Goal: Use online tool/utility: Utilize a website feature to perform a specific function

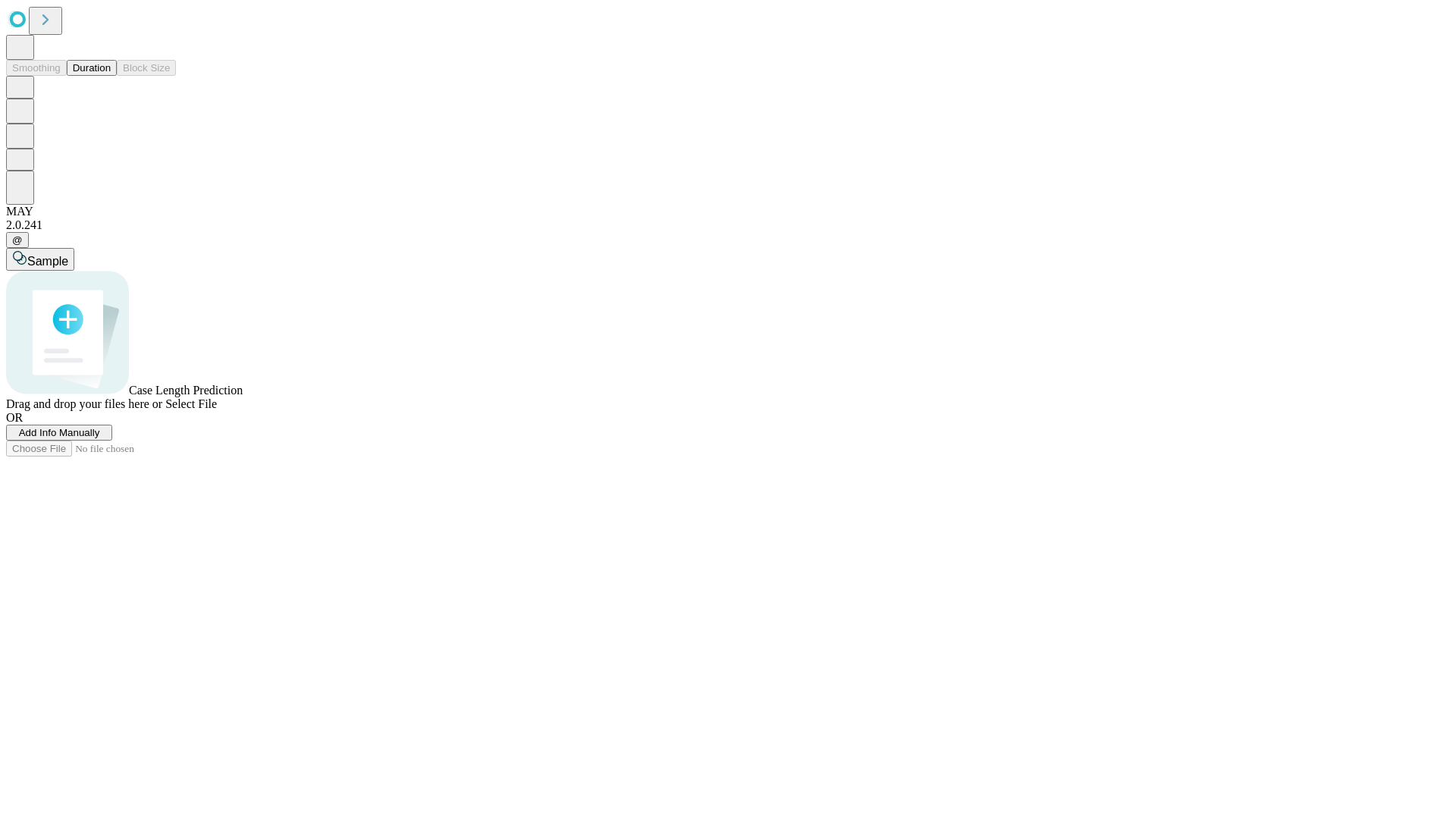
click at [110, 76] on button "Duration" at bounding box center [92, 68] width 50 height 16
click at [69, 255] on span "Sample" at bounding box center [48, 261] width 41 height 12
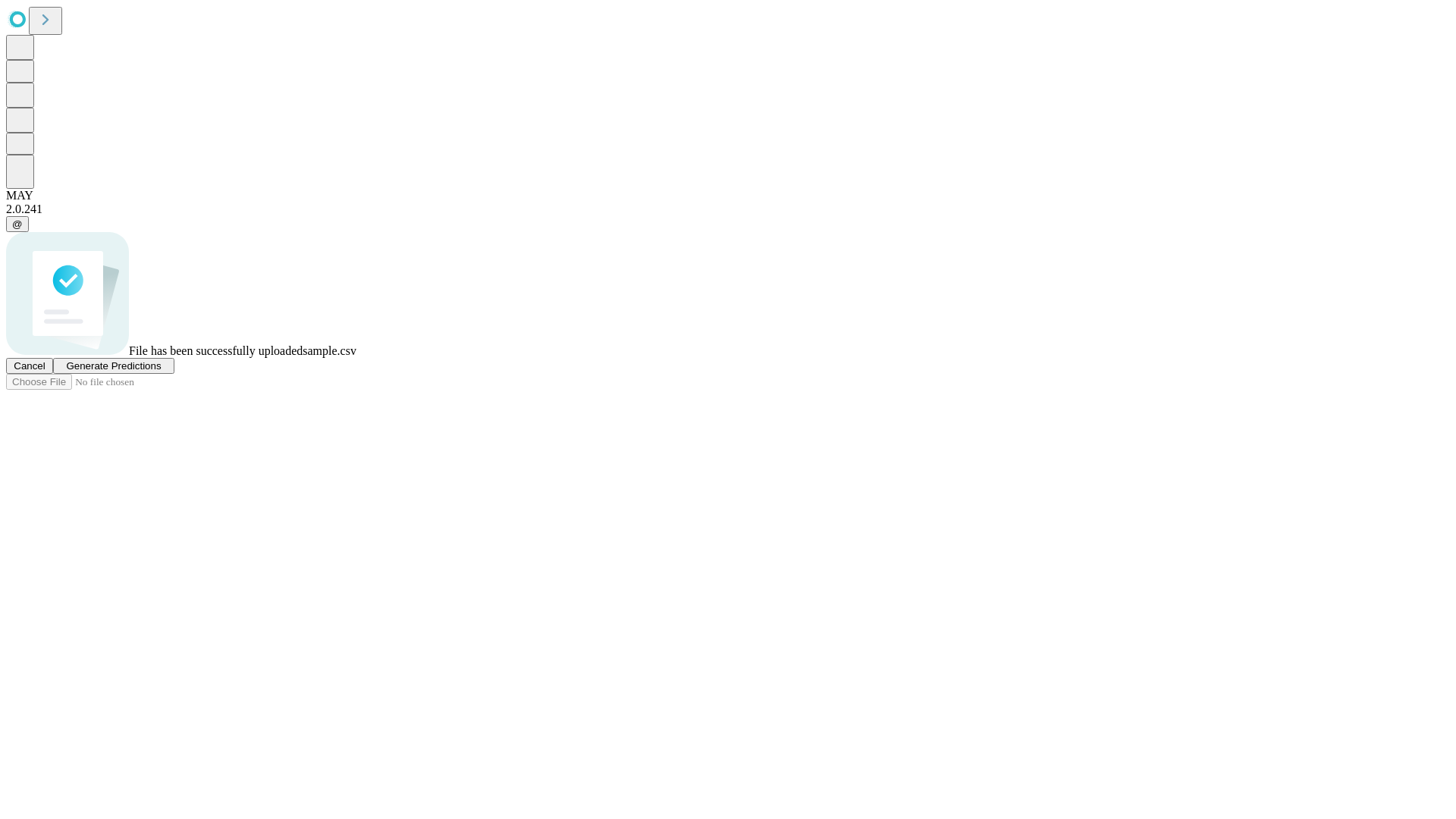
click at [160, 371] on span "Generate Predictions" at bounding box center [113, 365] width 94 height 12
